Goal: Transaction & Acquisition: Download file/media

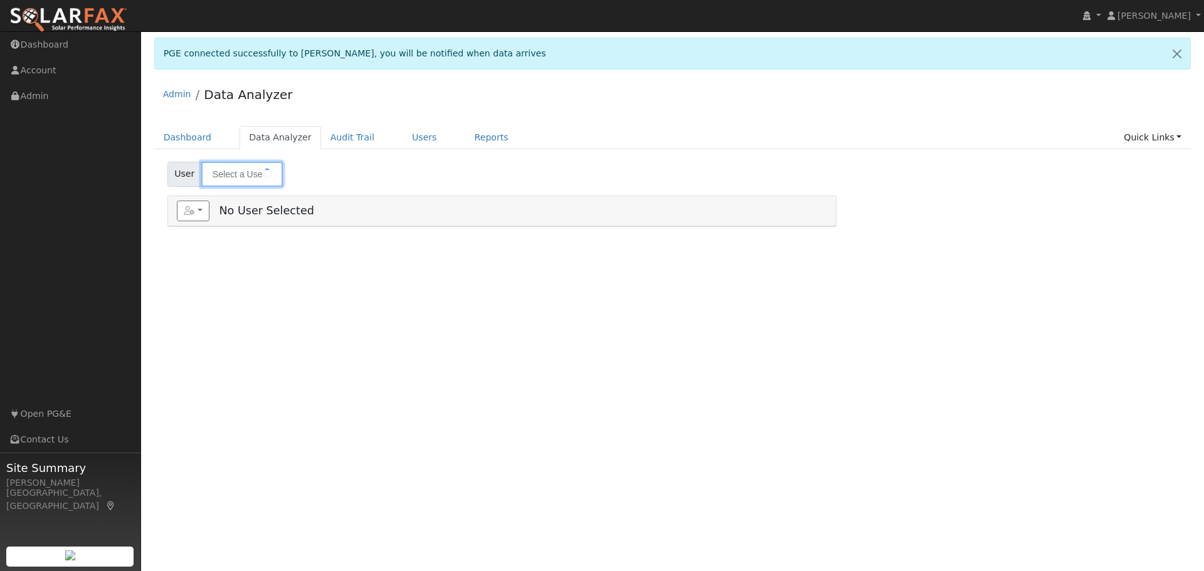
type input "[PERSON_NAME]"
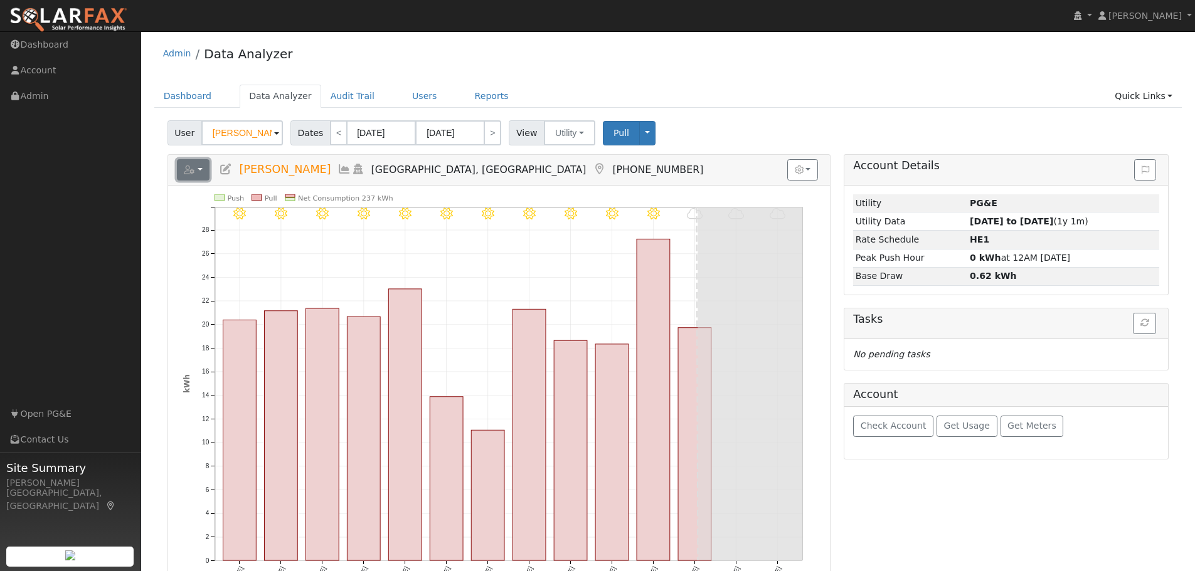
click at [195, 170] on button "button" at bounding box center [193, 169] width 33 height 21
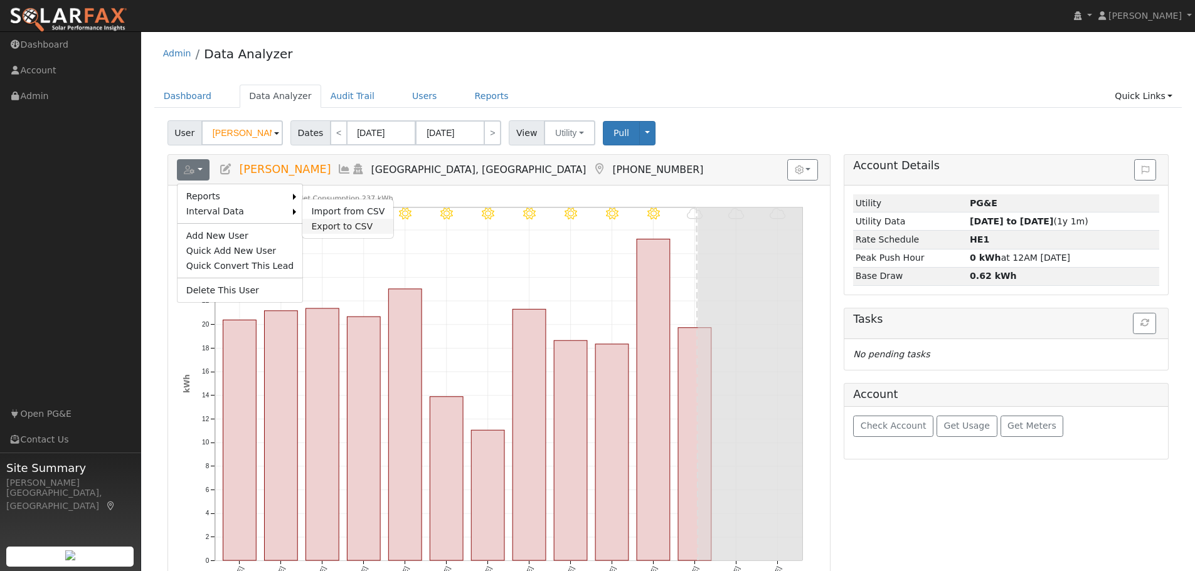
click at [326, 223] on link "Export to CSV" at bounding box center [347, 226] width 91 height 15
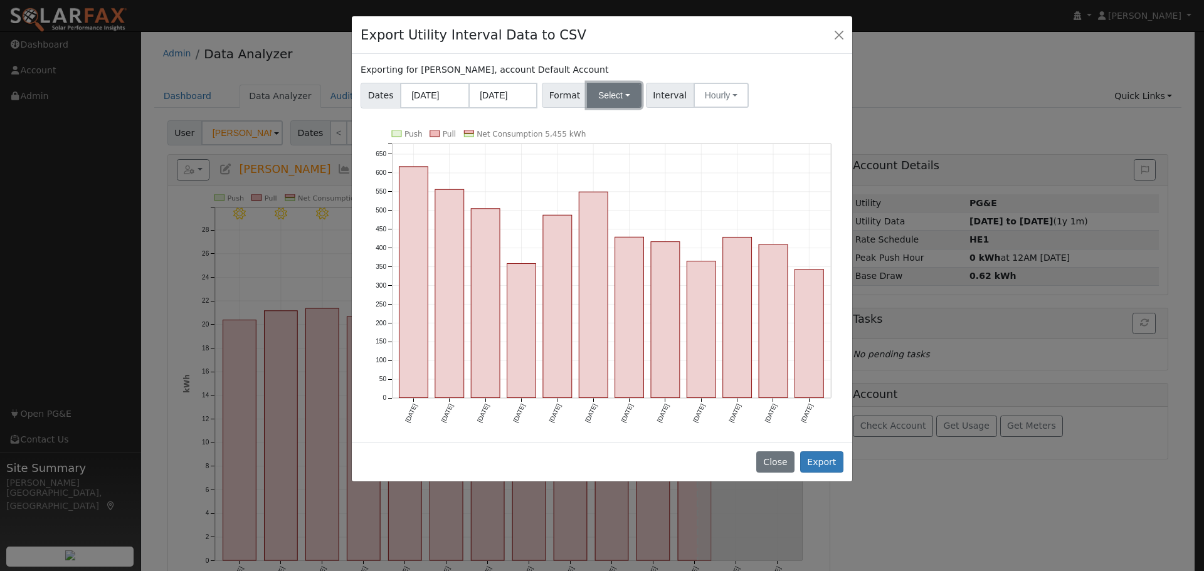
click at [603, 97] on button "Select" at bounding box center [614, 95] width 55 height 25
click at [609, 120] on link "Generic" at bounding box center [629, 123] width 90 height 18
click at [821, 464] on button "Export" at bounding box center [821, 461] width 43 height 21
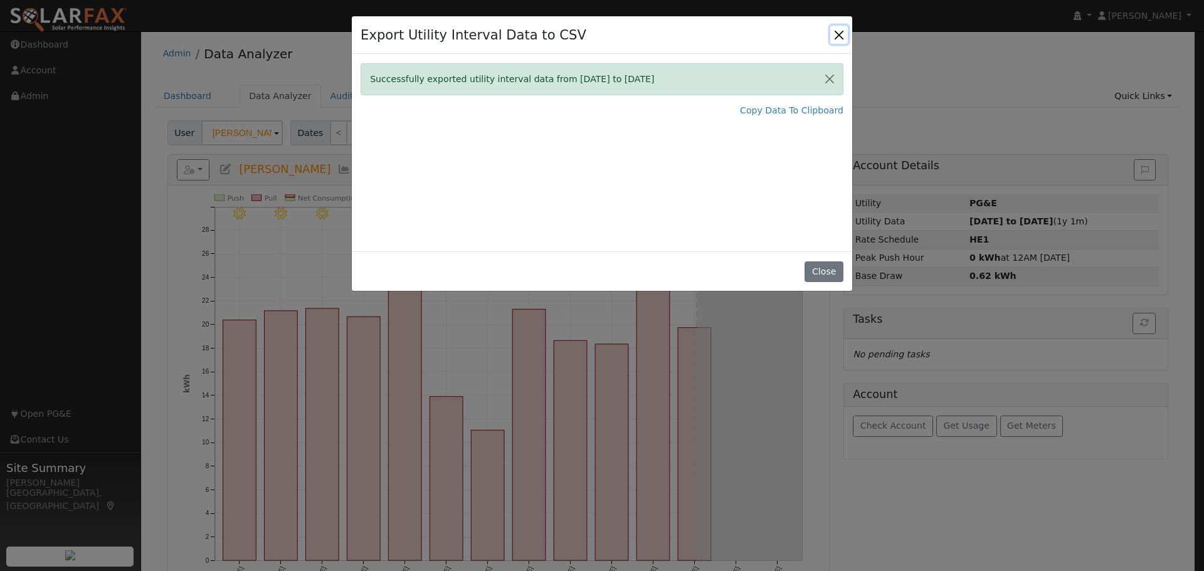
click at [835, 30] on button "Close" at bounding box center [839, 35] width 18 height 18
